Goal: Information Seeking & Learning: Learn about a topic

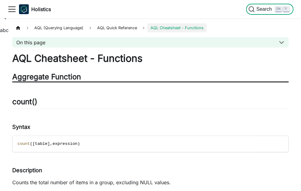
click at [271, 9] on span "Search" at bounding box center [265, 9] width 21 height 6
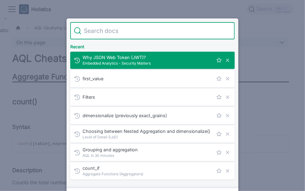
type input "approx_count_distinct"
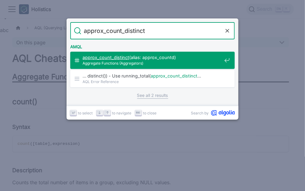
click at [153, 60] on span "Aggregate Functions (Aggregators)" at bounding box center [152, 63] width 139 height 6
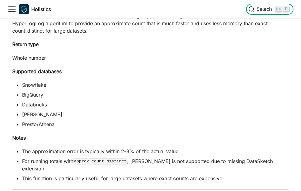
scroll to position [777, 0]
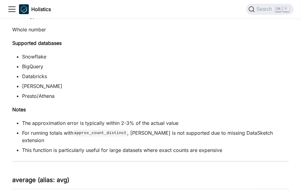
click at [114, 122] on li "The approximation error is typically within 2-3% of the actual value" at bounding box center [155, 122] width 267 height 7
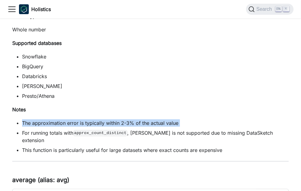
click at [114, 122] on li "The approximation error is typically within 2-3% of the actual value" at bounding box center [155, 122] width 267 height 7
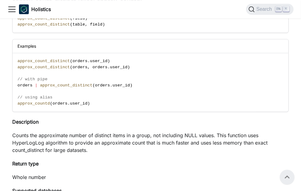
scroll to position [556, 0]
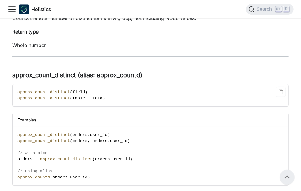
click at [39, 91] on span "approx_count_distinct" at bounding box center [43, 92] width 52 height 5
copy span "approx_count_distinct"
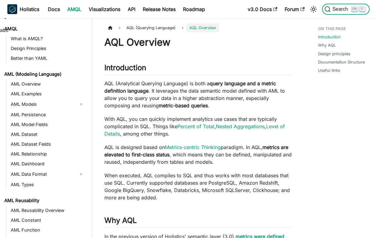
click at [301, 7] on span "Search" at bounding box center [341, 9] width 21 height 6
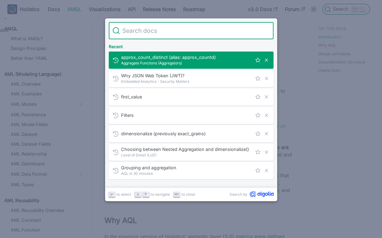
type input "a"
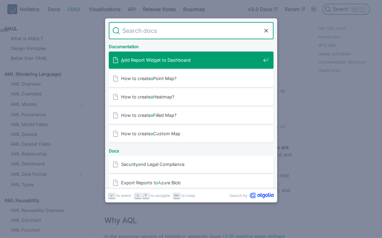
type input "ả"
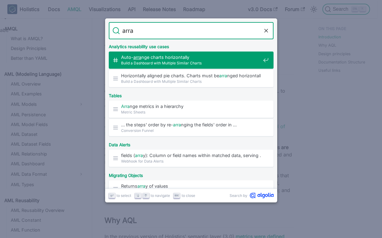
type input "array"
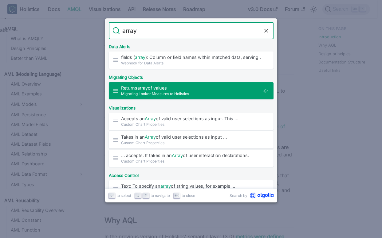
click at [197, 82] on div "Returns array of values Migrating Looker Measures to Holistics" at bounding box center [192, 90] width 161 height 17
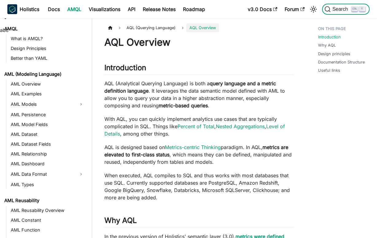
scroll to position [1440, 0]
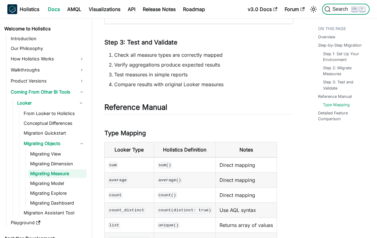
click at [301, 8] on span "Search" at bounding box center [341, 9] width 21 height 6
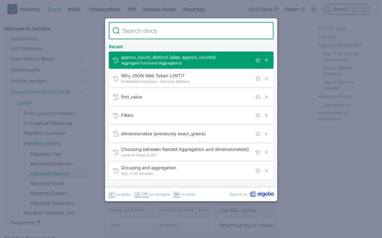
type input "a"
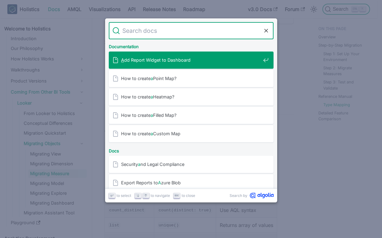
type input "ả"
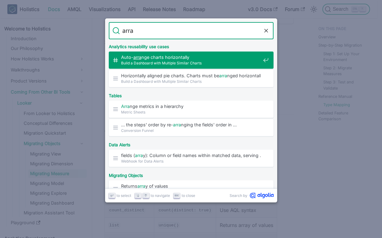
type input "array"
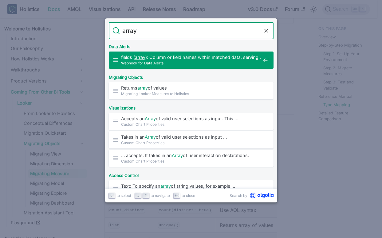
click at [203, 58] on span "fields ( array ): Column or field names within matched data, serving …" at bounding box center [190, 57] width 139 height 6
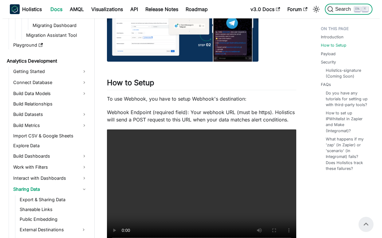
scroll to position [153, 0]
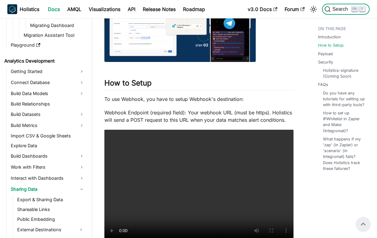
click at [301, 6] on span "Search" at bounding box center [341, 9] width 21 height 6
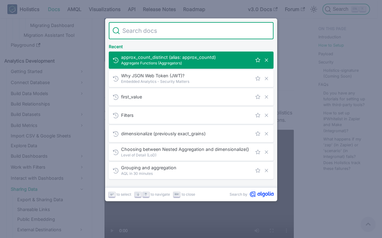
type input "a"
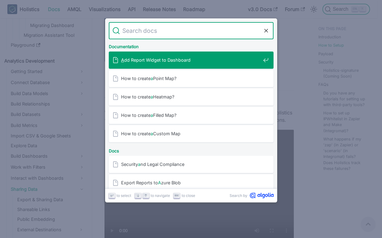
type input "ả"
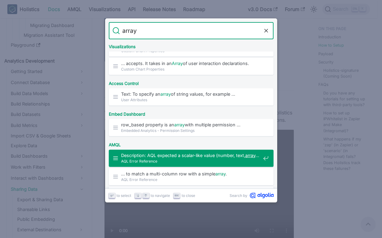
scroll to position [0, 0]
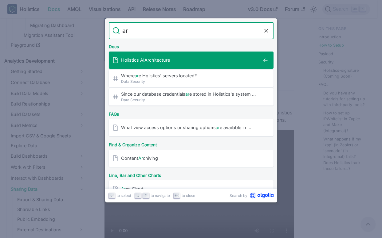
type input "a"
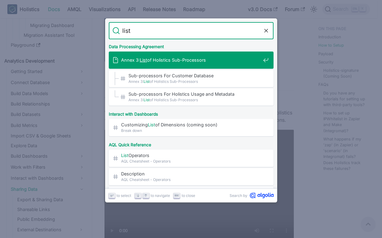
type input "lists"
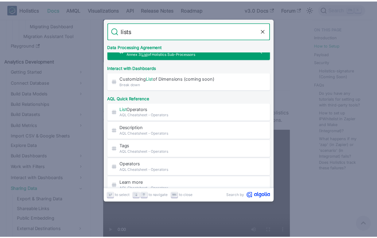
scroll to position [61, 0]
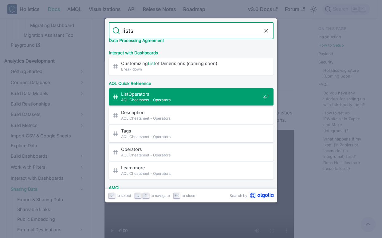
click at [188, 94] on span "List Operators​" at bounding box center [190, 94] width 139 height 6
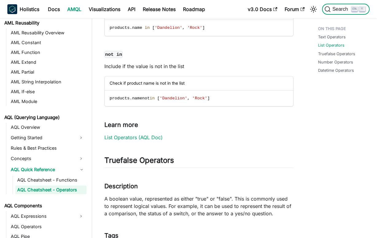
scroll to position [1002, 0]
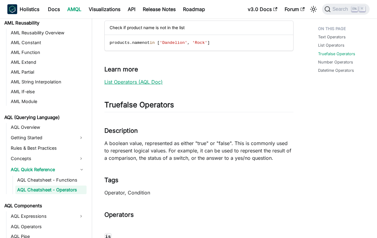
click at [146, 80] on link "List Operators (AQL Doc)" at bounding box center [133, 82] width 58 height 6
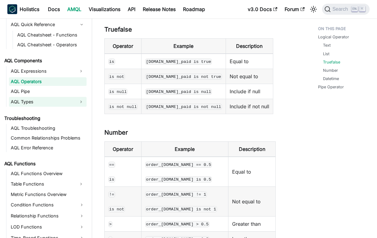
scroll to position [337, 0]
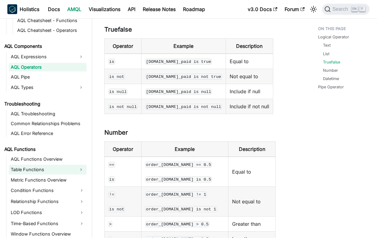
click at [84, 169] on button "Expand sidebar category 'Table Functions'" at bounding box center [81, 170] width 11 height 10
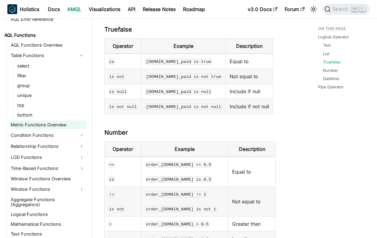
scroll to position [460, 0]
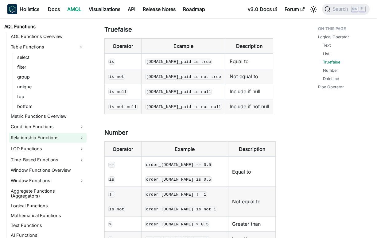
click at [82, 138] on link "Relationship Functions" at bounding box center [48, 138] width 78 height 10
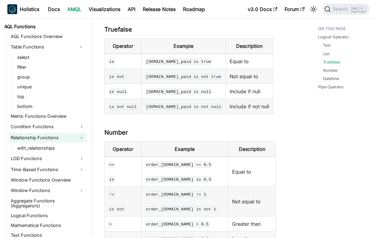
click at [82, 138] on link "Relationship Functions" at bounding box center [48, 138] width 78 height 10
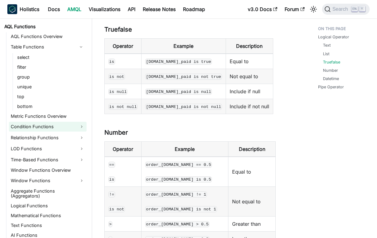
click at [83, 126] on link "Condition Functions" at bounding box center [48, 127] width 78 height 10
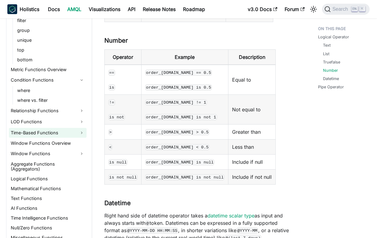
scroll to position [508, 0]
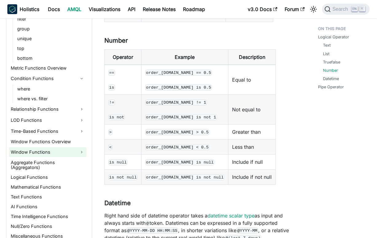
click at [81, 151] on link "Window Functions" at bounding box center [48, 152] width 78 height 10
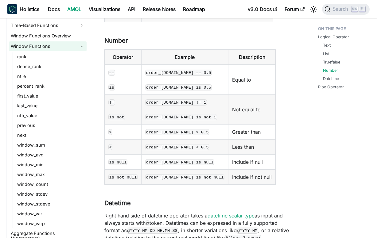
scroll to position [631, 0]
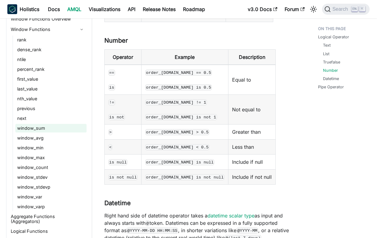
click at [56, 126] on link "window_sum" at bounding box center [50, 128] width 71 height 9
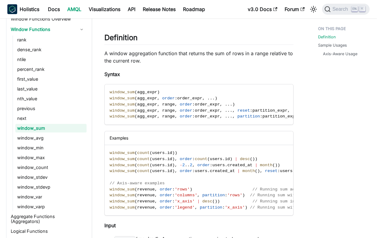
scroll to position [31, 0]
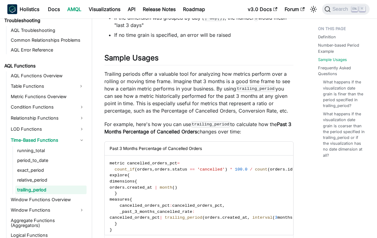
scroll to position [515, 0]
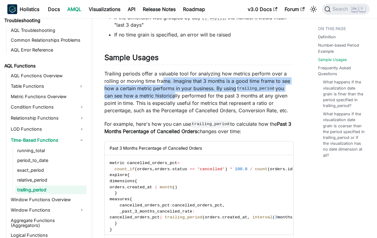
drag, startPoint x: 164, startPoint y: 91, endPoint x: 171, endPoint y: 103, distance: 14.3
click at [171, 103] on p "Trailing periods offer a valuable tool for analyzing how metrics perform over a…" at bounding box center [198, 92] width 189 height 44
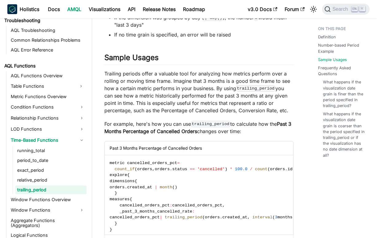
drag, startPoint x: 171, startPoint y: 103, endPoint x: 184, endPoint y: 111, distance: 15.2
click at [184, 111] on p "Trailing periods offer a valuable tool for analyzing how metrics perform over a…" at bounding box center [198, 92] width 189 height 44
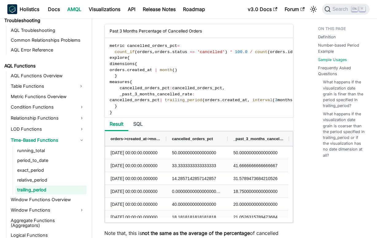
scroll to position [638, 0]
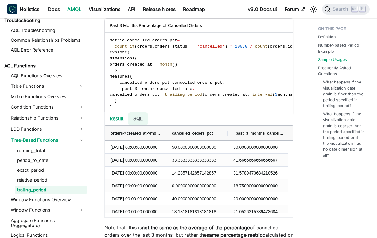
click at [146, 126] on li "SQL" at bounding box center [137, 118] width 19 height 13
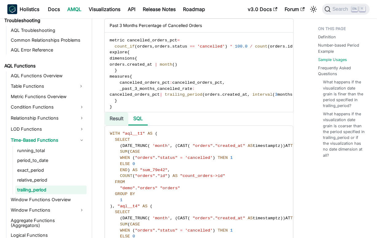
click at [119, 126] on li "Result" at bounding box center [117, 118] width 24 height 13
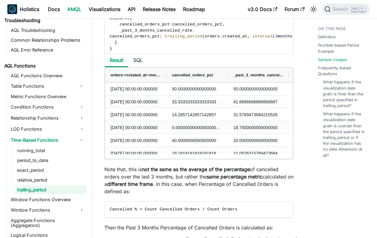
scroll to position [853, 0]
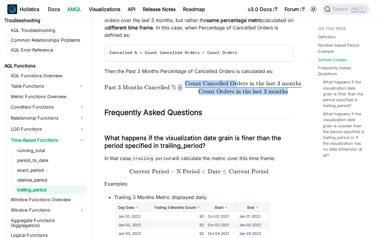
drag, startPoint x: 178, startPoint y: 97, endPoint x: 235, endPoint y: 95, distance: 56.6
click at [235, 93] on span "Past 3 Months Cancelled % = Count Orders in the last 3 months Count Cancelled O…" at bounding box center [198, 87] width 189 height 12
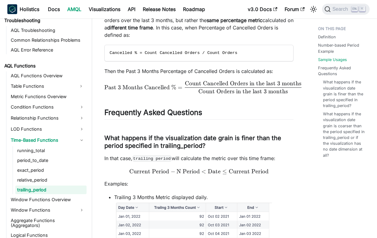
drag, startPoint x: 235, startPoint y: 95, endPoint x: 240, endPoint y: 112, distance: 18.5
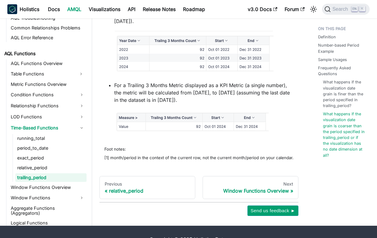
scroll to position [1365, 0]
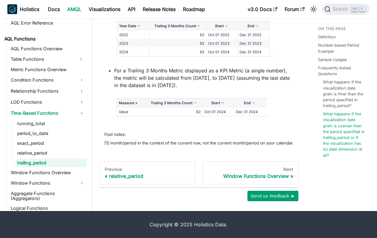
click at [62, 164] on link "trailing_period" at bounding box center [50, 163] width 71 height 9
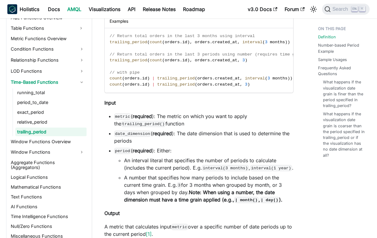
scroll to position [153, 0]
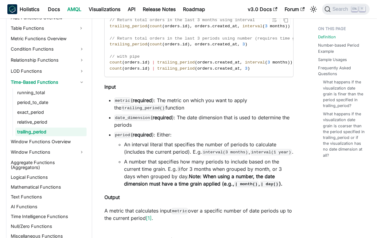
click at [198, 67] on span "orders" at bounding box center [204, 68] width 15 height 5
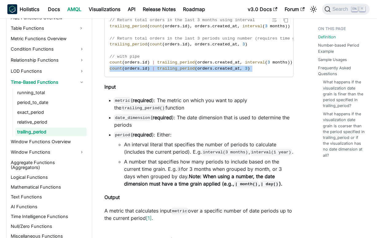
click at [198, 67] on span "orders" at bounding box center [204, 68] width 15 height 5
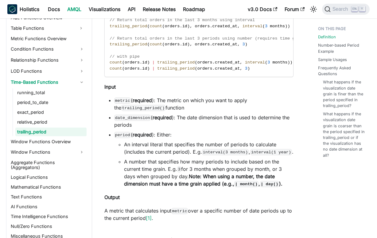
drag, startPoint x: 198, startPoint y: 67, endPoint x: 220, endPoint y: 95, distance: 35.7
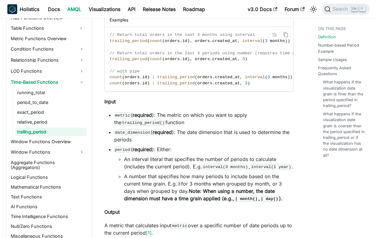
scroll to position [123, 0]
